Goal: Find specific page/section

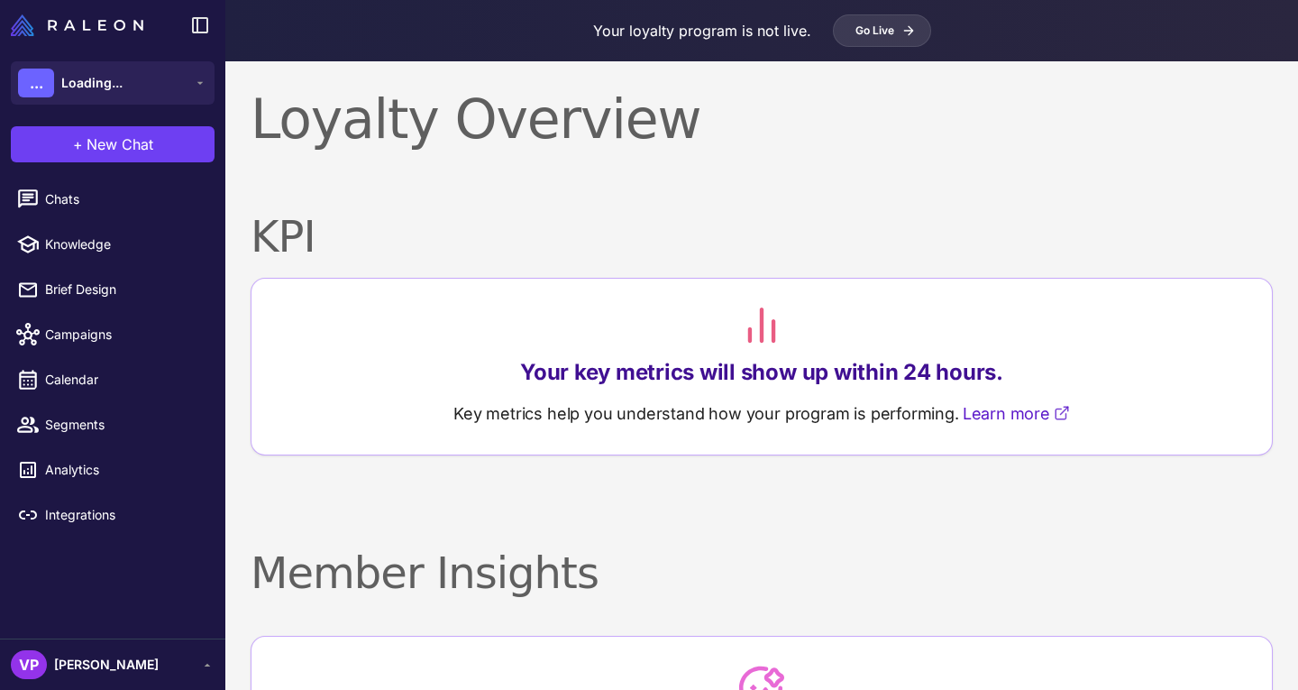
click at [698, 51] on div "Your loyalty program is not live. Go Live" at bounding box center [761, 30] width 1073 height 61
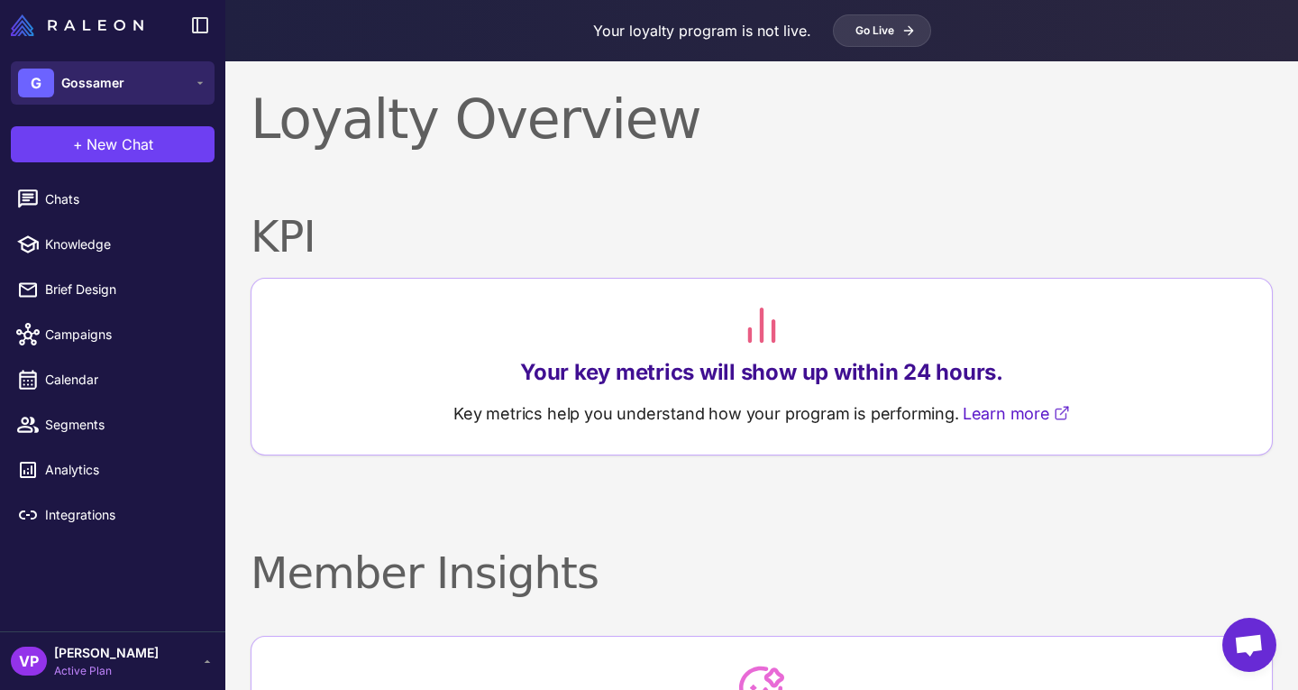
click at [120, 77] on span "Gossamer" at bounding box center [92, 83] width 63 height 20
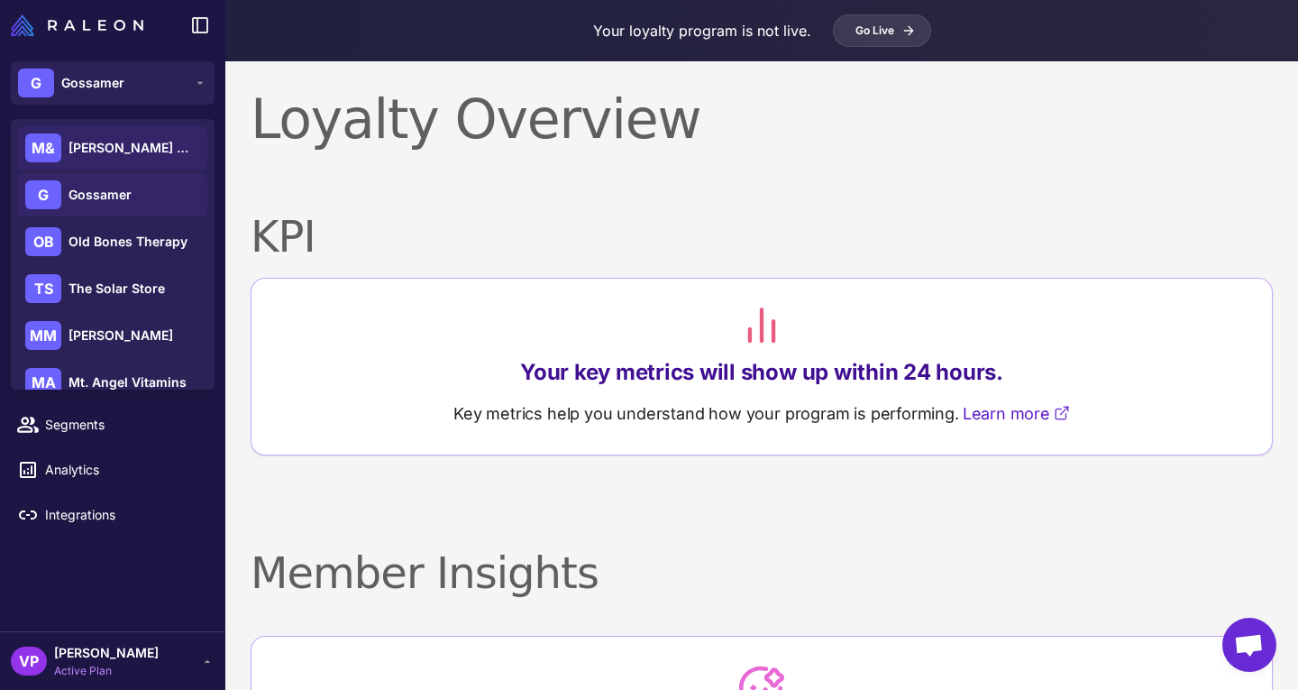
click at [139, 151] on span "[PERSON_NAME] & [PERSON_NAME]" at bounding box center [132, 148] width 126 height 20
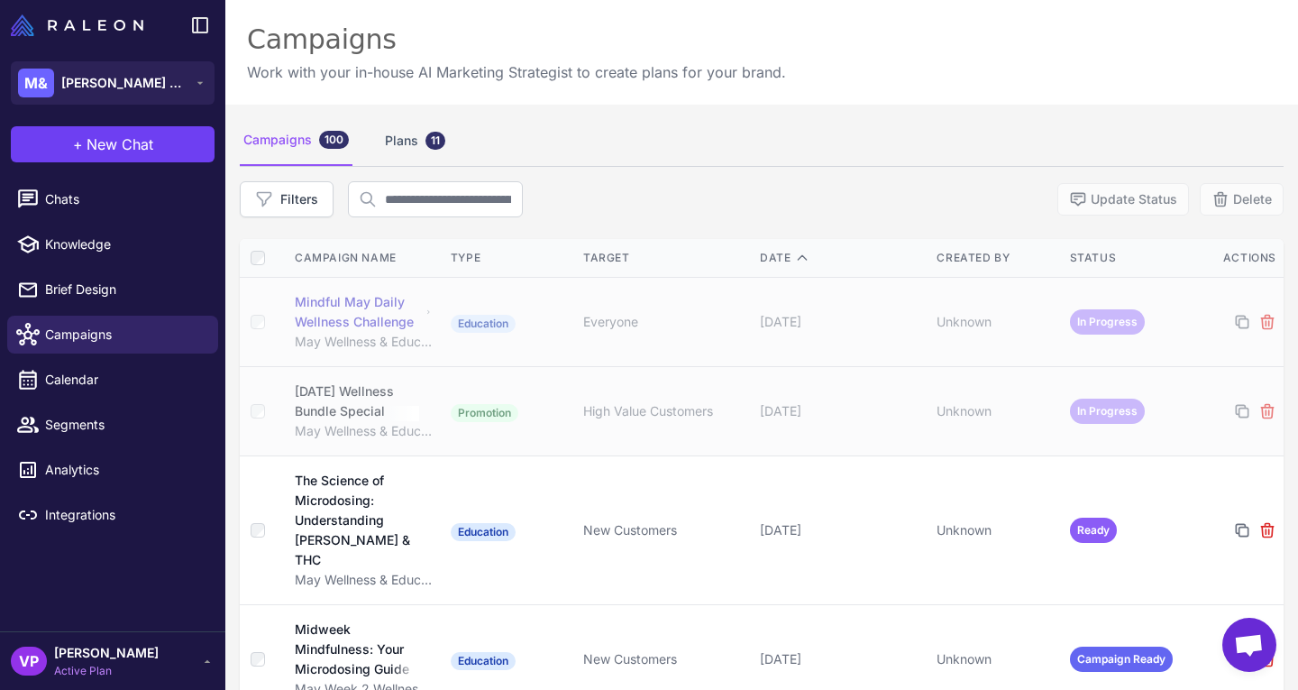
click at [618, 360] on td "Everyone" at bounding box center [664, 322] width 177 height 89
